Goal: Information Seeking & Learning: Learn about a topic

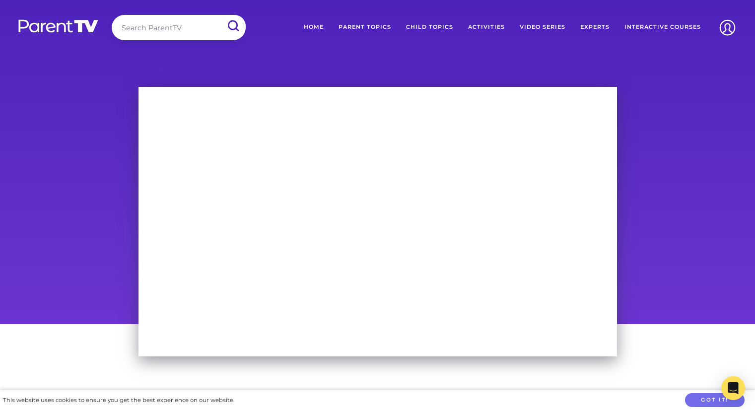
scroll to position [28, 0]
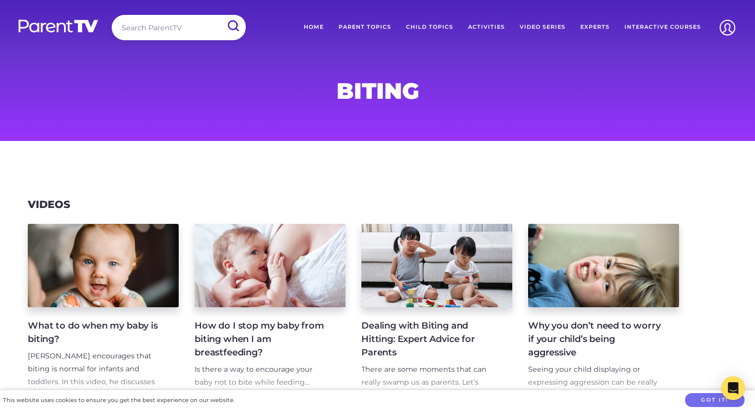
scroll to position [209, 0]
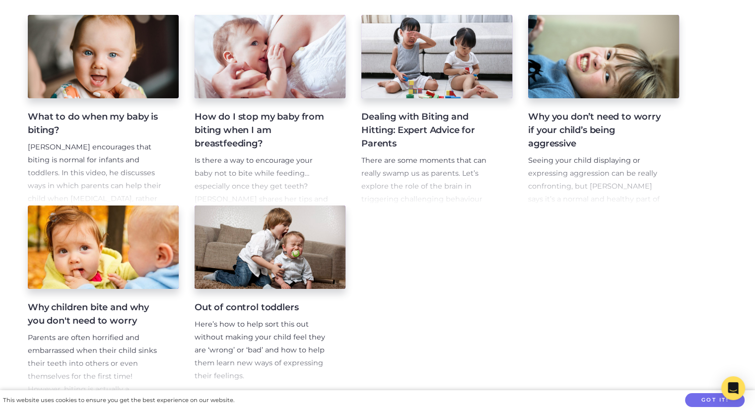
click at [409, 126] on h4 "Dealing with Biting and Hitting: Expert Advice for Parents" at bounding box center [428, 130] width 135 height 40
